Goal: Task Accomplishment & Management: Use online tool/utility

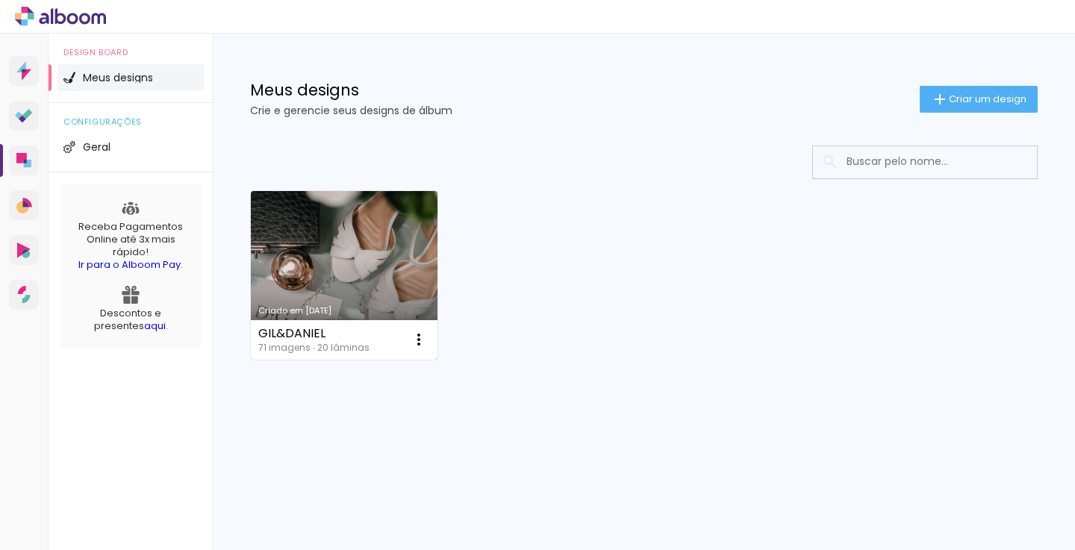
click at [365, 277] on link "Criado em [DATE]" at bounding box center [344, 275] width 187 height 169
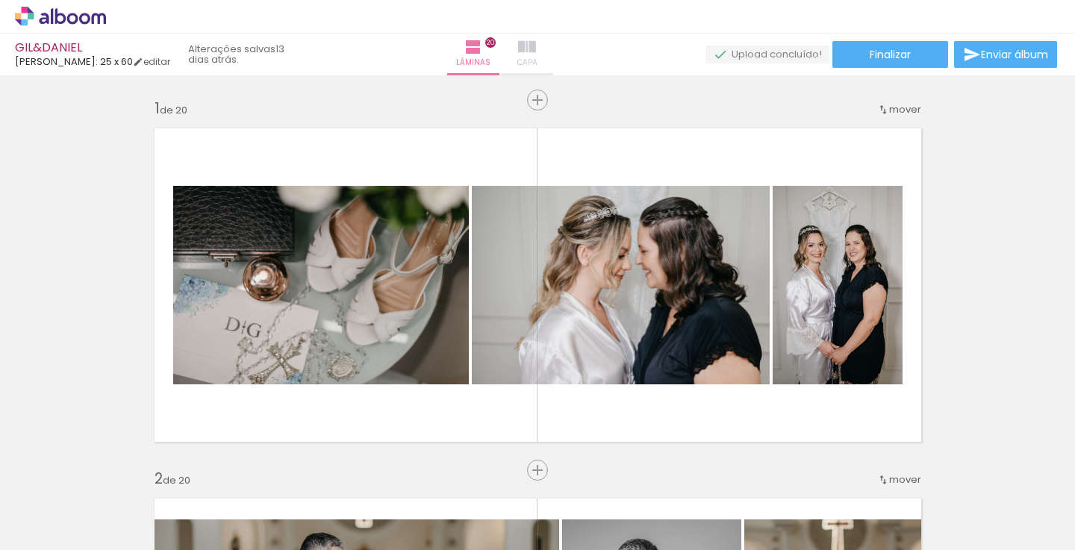
click at [536, 49] on iron-icon at bounding box center [527, 47] width 18 height 18
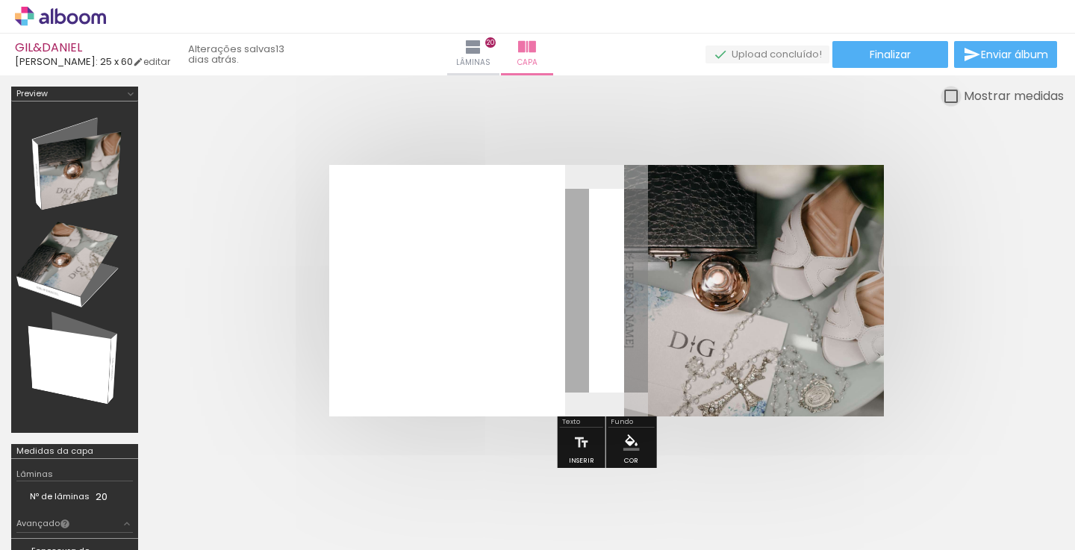
click at [0, 0] on div at bounding box center [0, 0] width 0 height 0
type paper-checkbox "on"
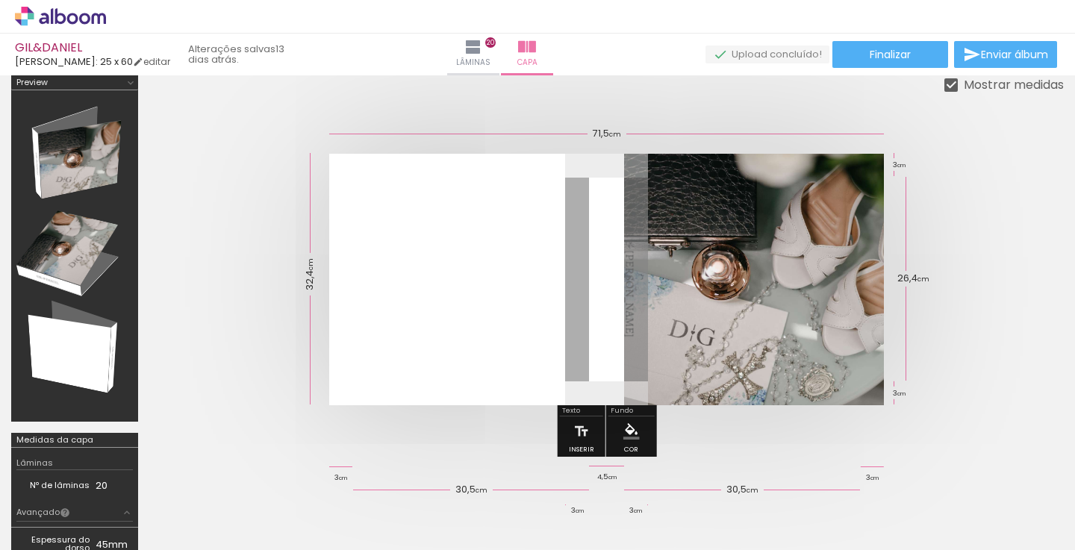
scroll to position [10, 0]
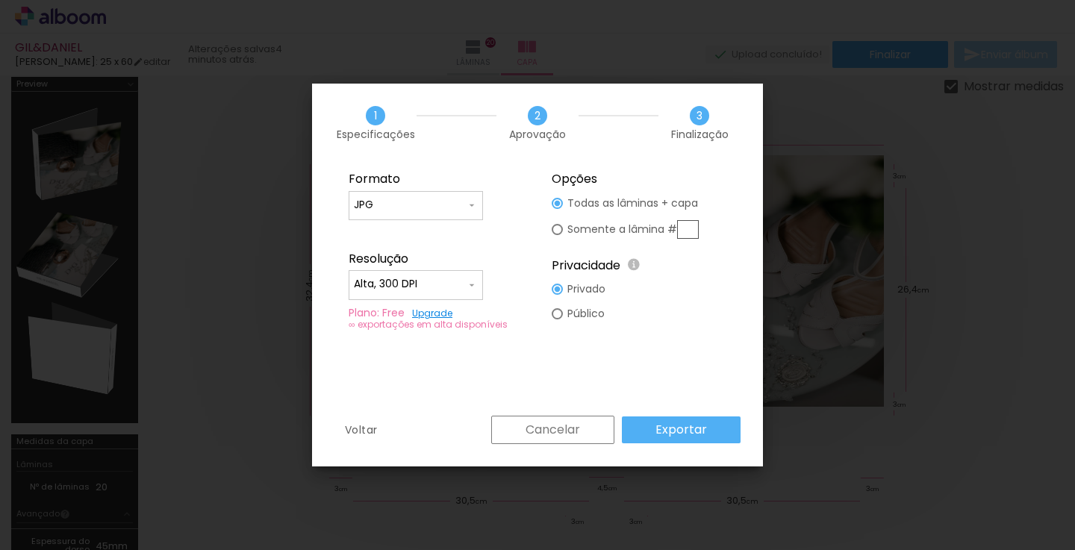
scroll to position [0, 5073]
click at [0, 0] on slot "Exportar" at bounding box center [0, 0] width 0 height 0
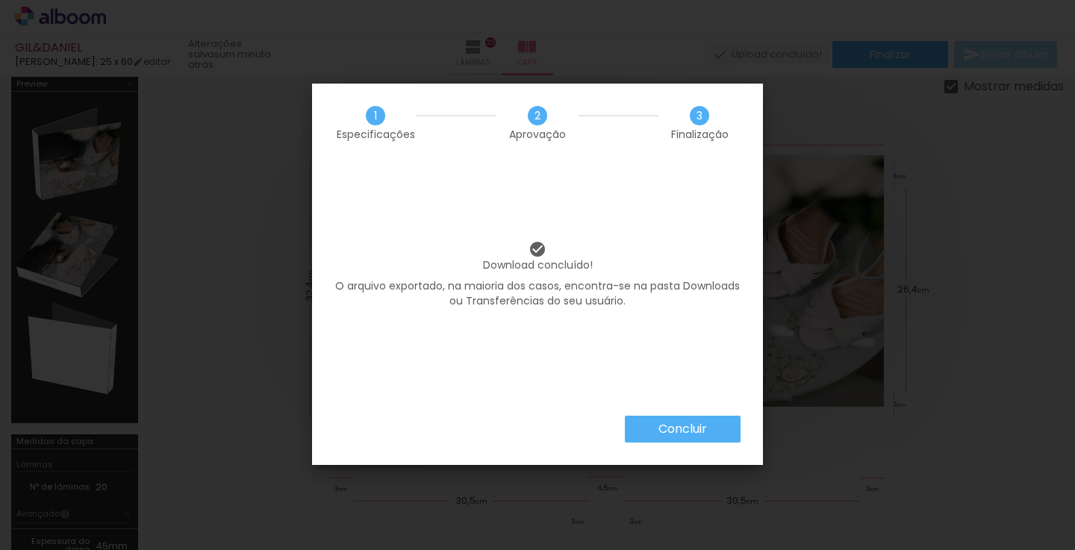
scroll to position [0, 5073]
click at [656, 432] on paper-button "Concluir" at bounding box center [683, 429] width 116 height 27
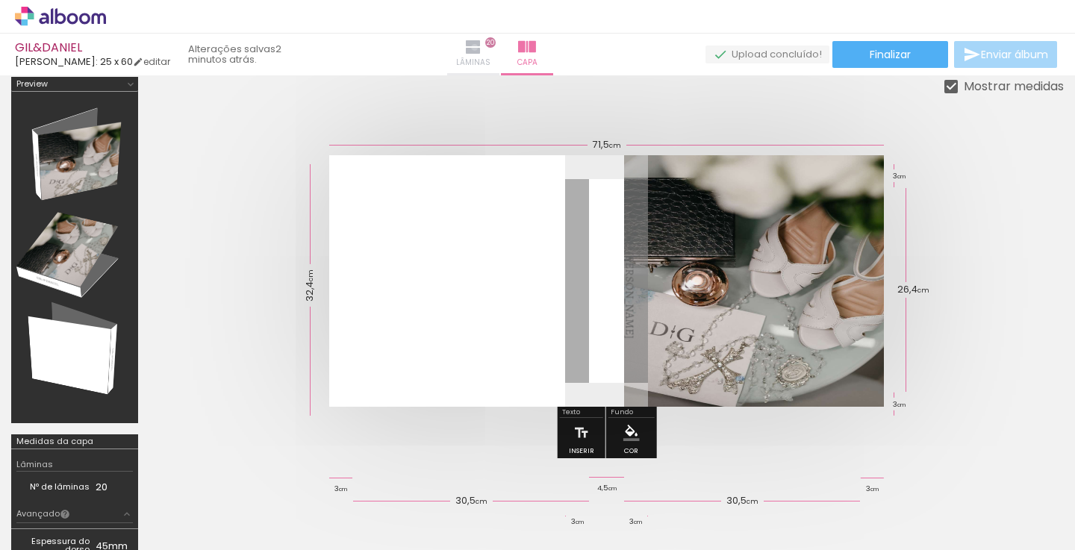
click at [482, 47] on iron-icon at bounding box center [473, 47] width 18 height 18
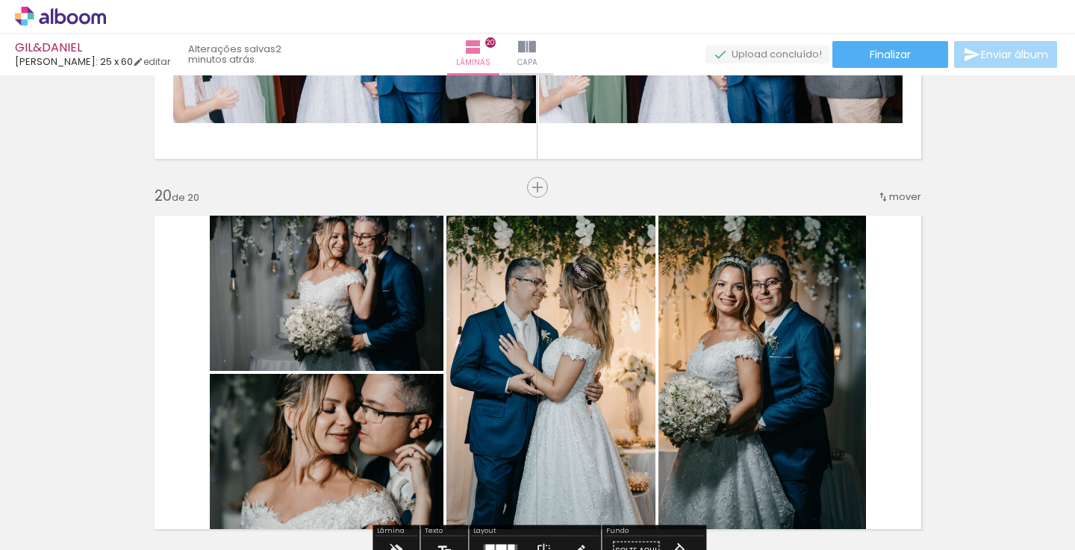
scroll to position [6947, 0]
